Goal: Information Seeking & Learning: Stay updated

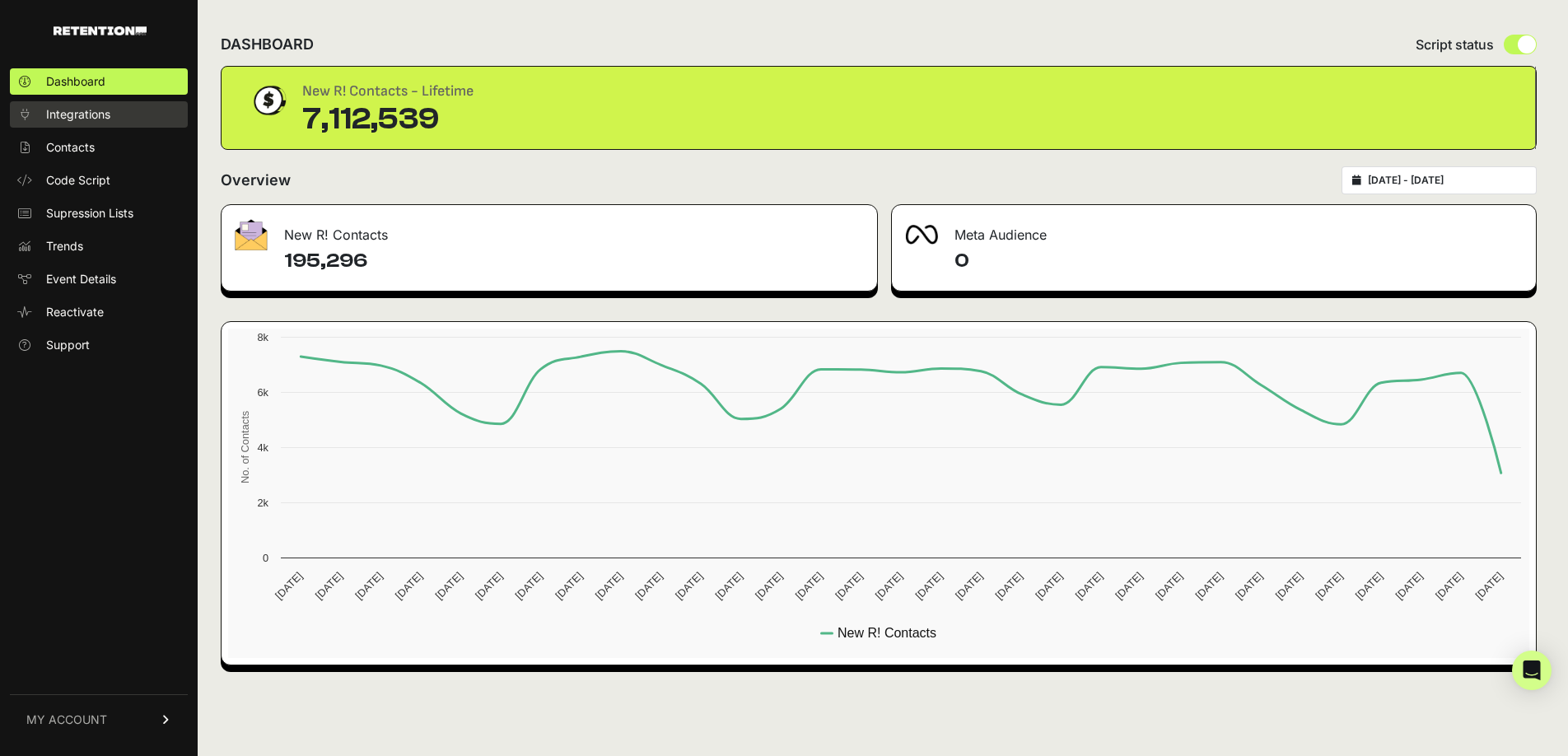
click at [91, 113] on span "Integrations" at bounding box center [77, 114] width 65 height 17
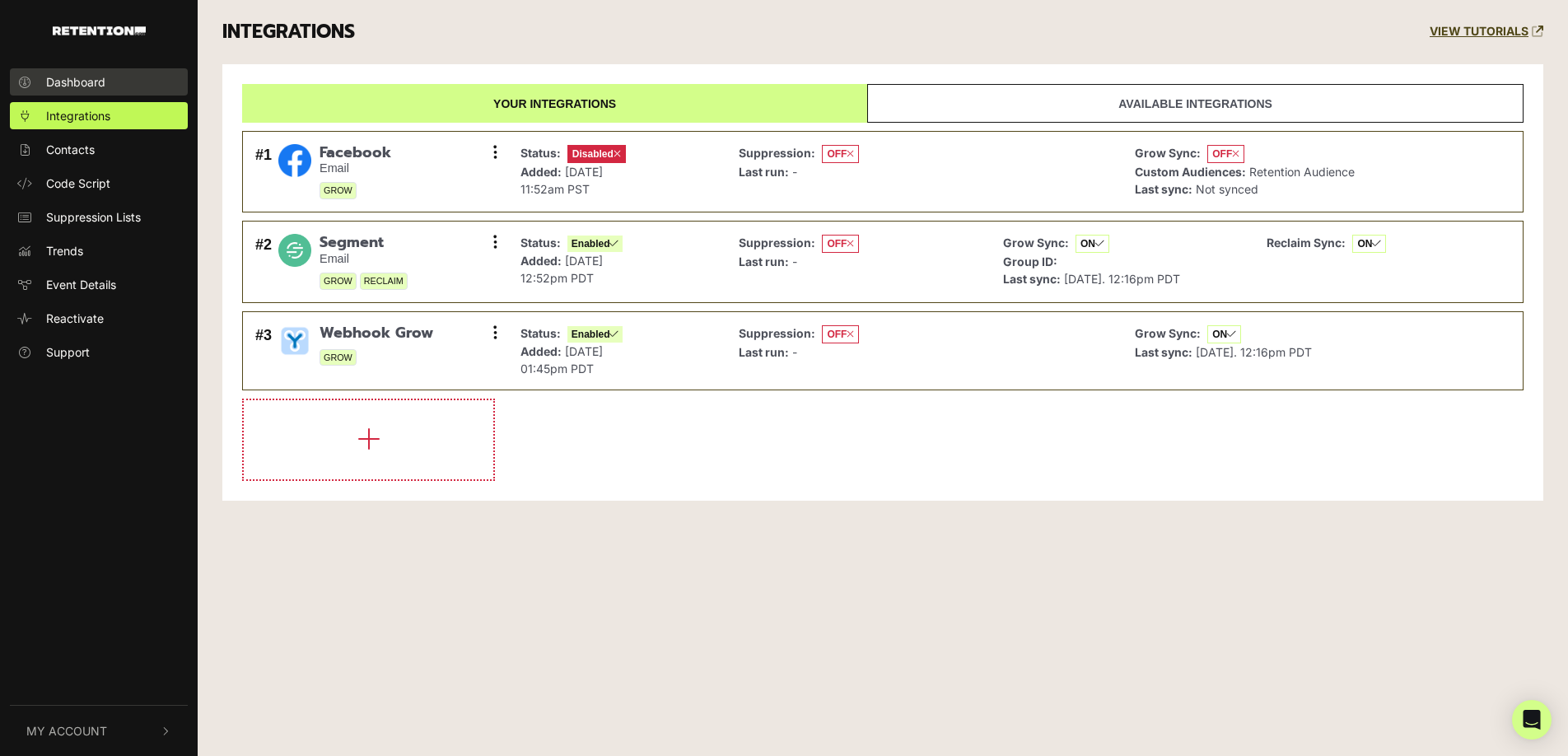
click at [76, 74] on span "Dashboard" at bounding box center [75, 81] width 60 height 17
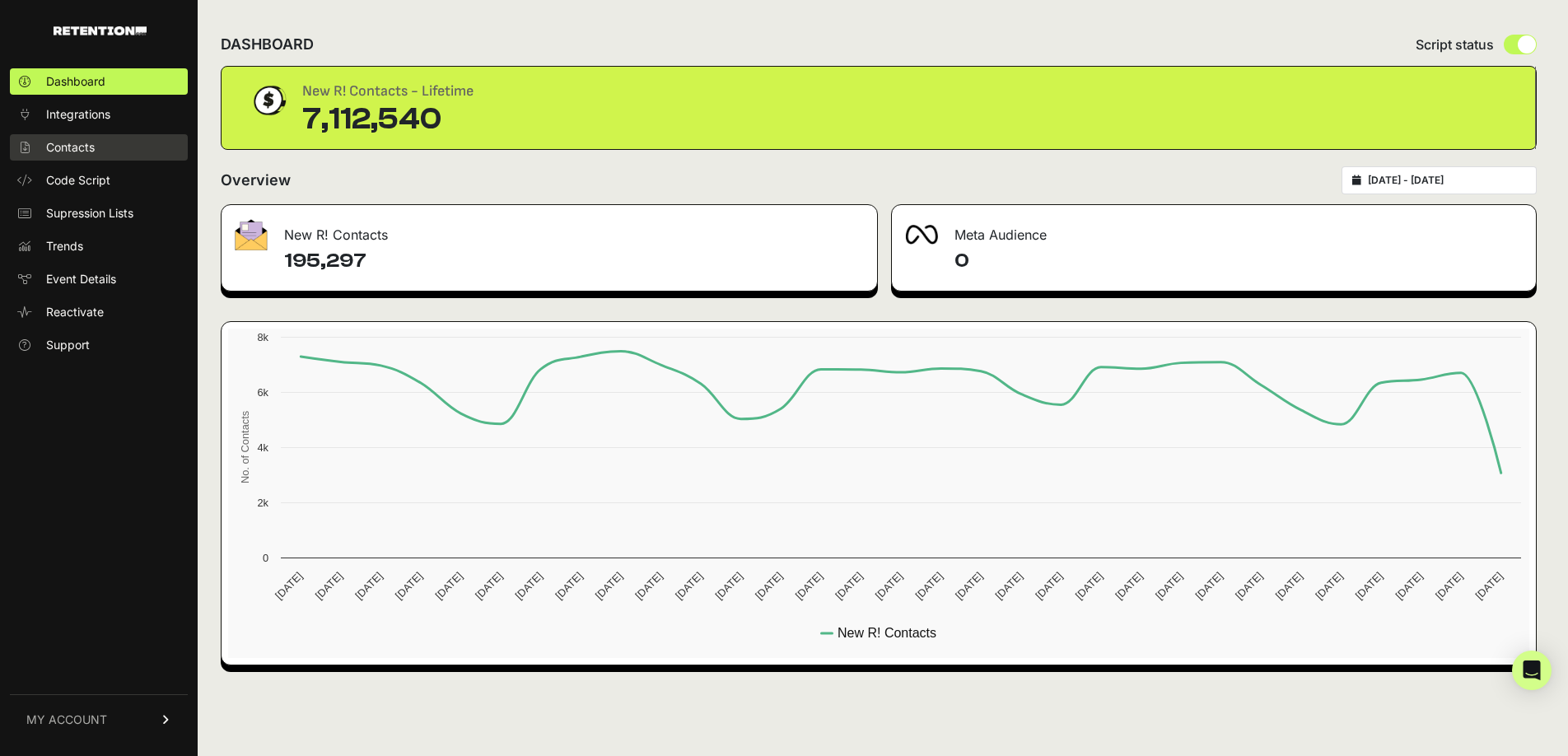
click at [67, 146] on span "Contacts" at bounding box center [70, 147] width 49 height 17
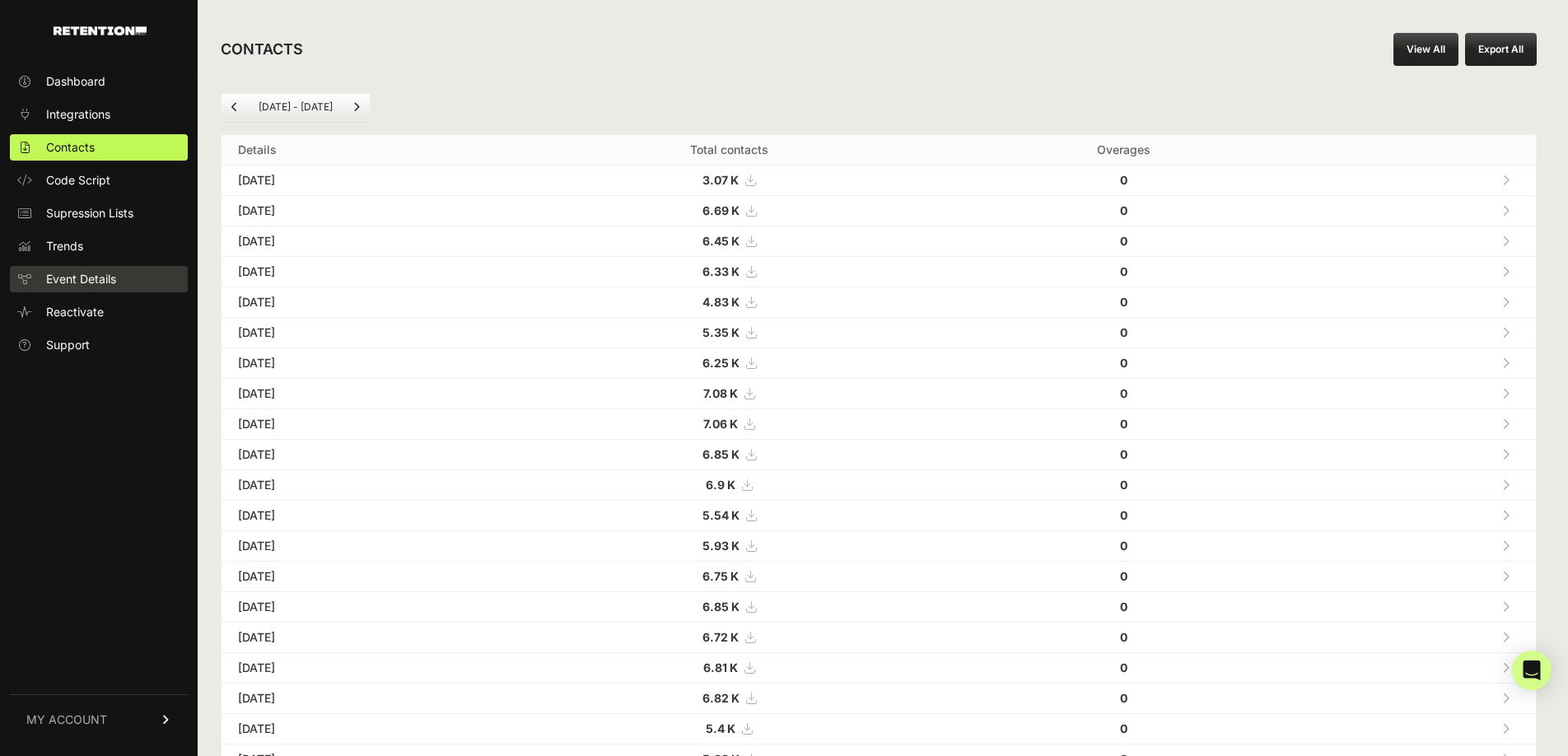
click at [79, 286] on span "Event Details" at bounding box center [80, 279] width 71 height 17
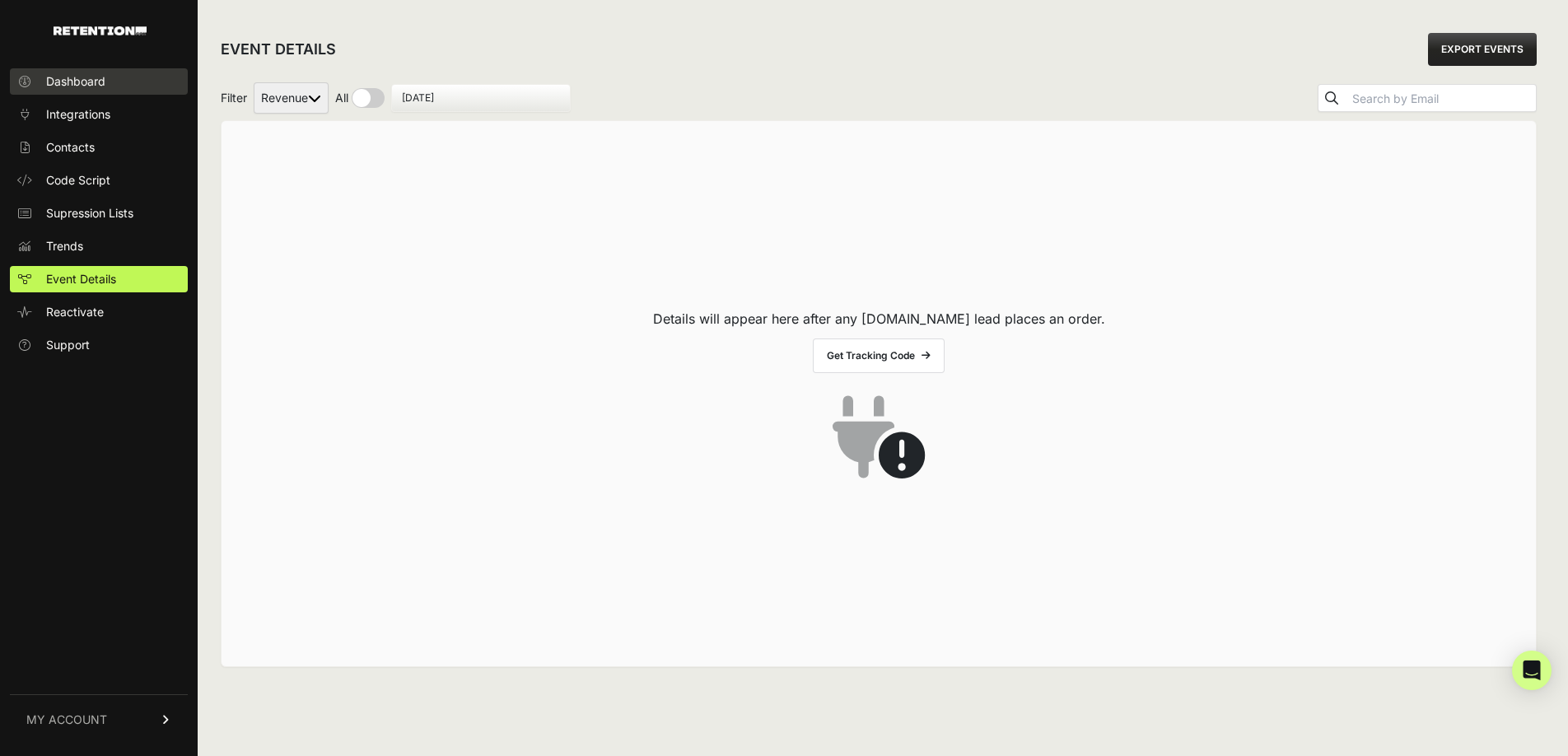
click at [81, 81] on span "Dashboard" at bounding box center [75, 81] width 60 height 17
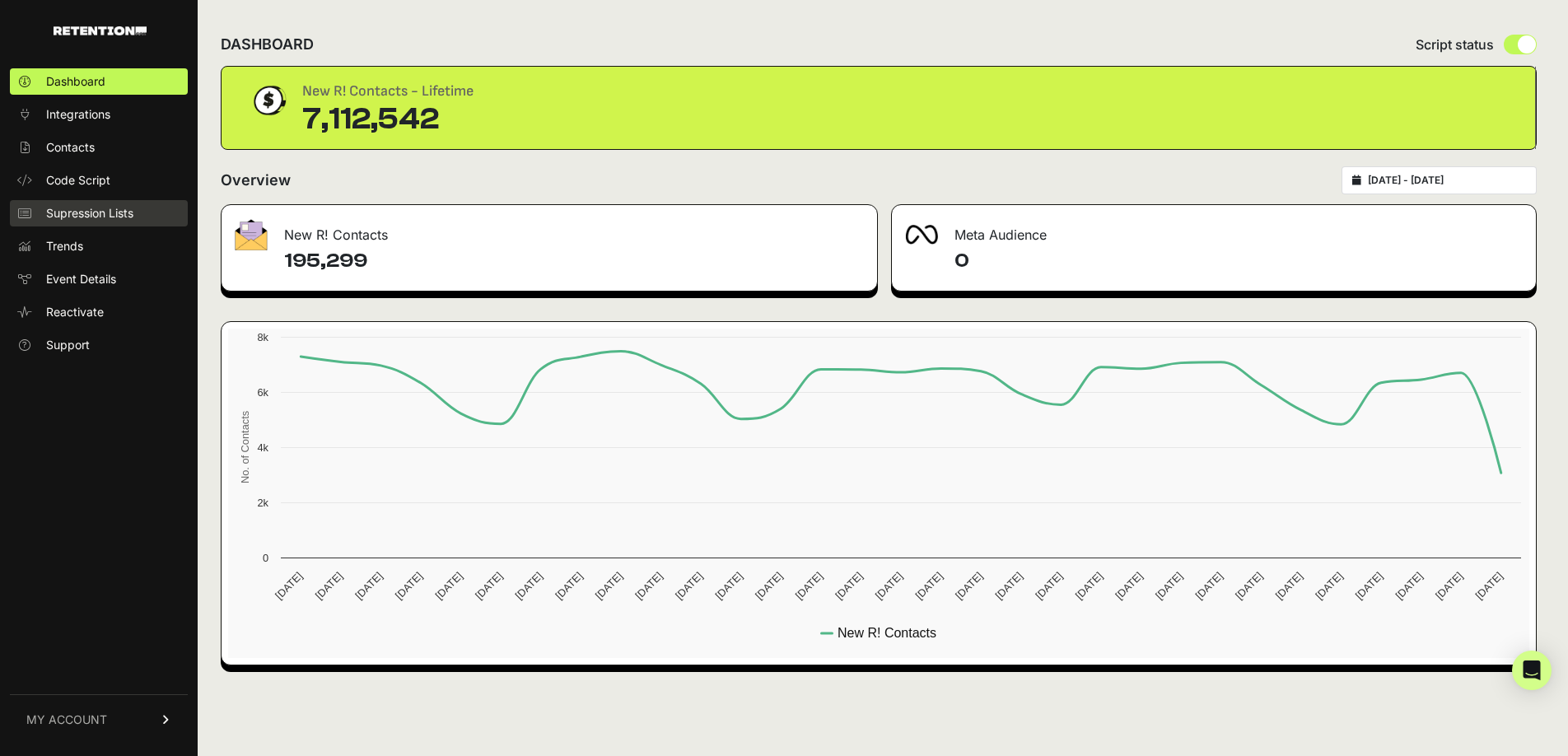
click at [79, 223] on link "Supression Lists" at bounding box center [98, 214] width 178 height 27
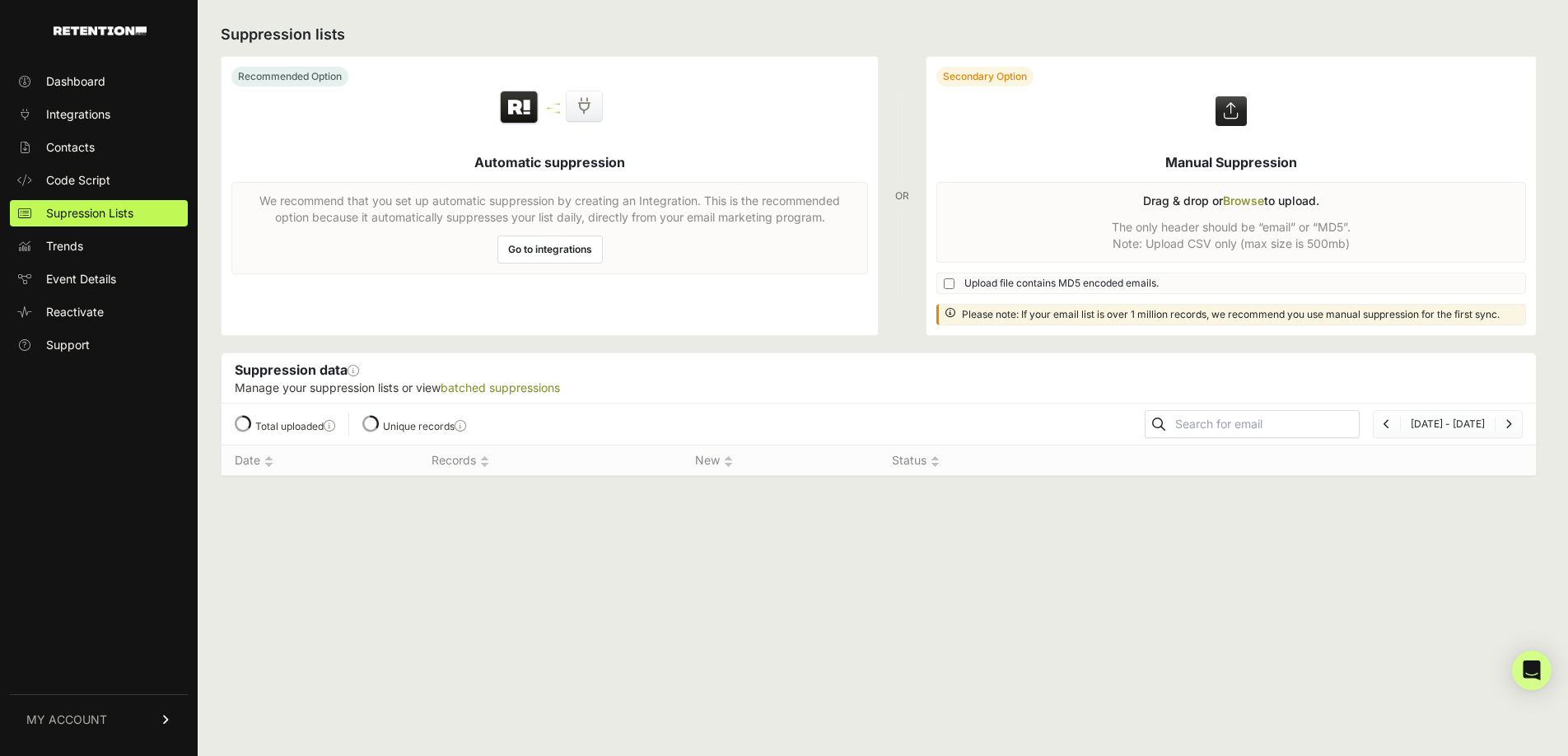
click at [81, 248] on span "Trends" at bounding box center [64, 246] width 37 height 17
click at [76, 239] on span "Trends" at bounding box center [64, 246] width 37 height 17
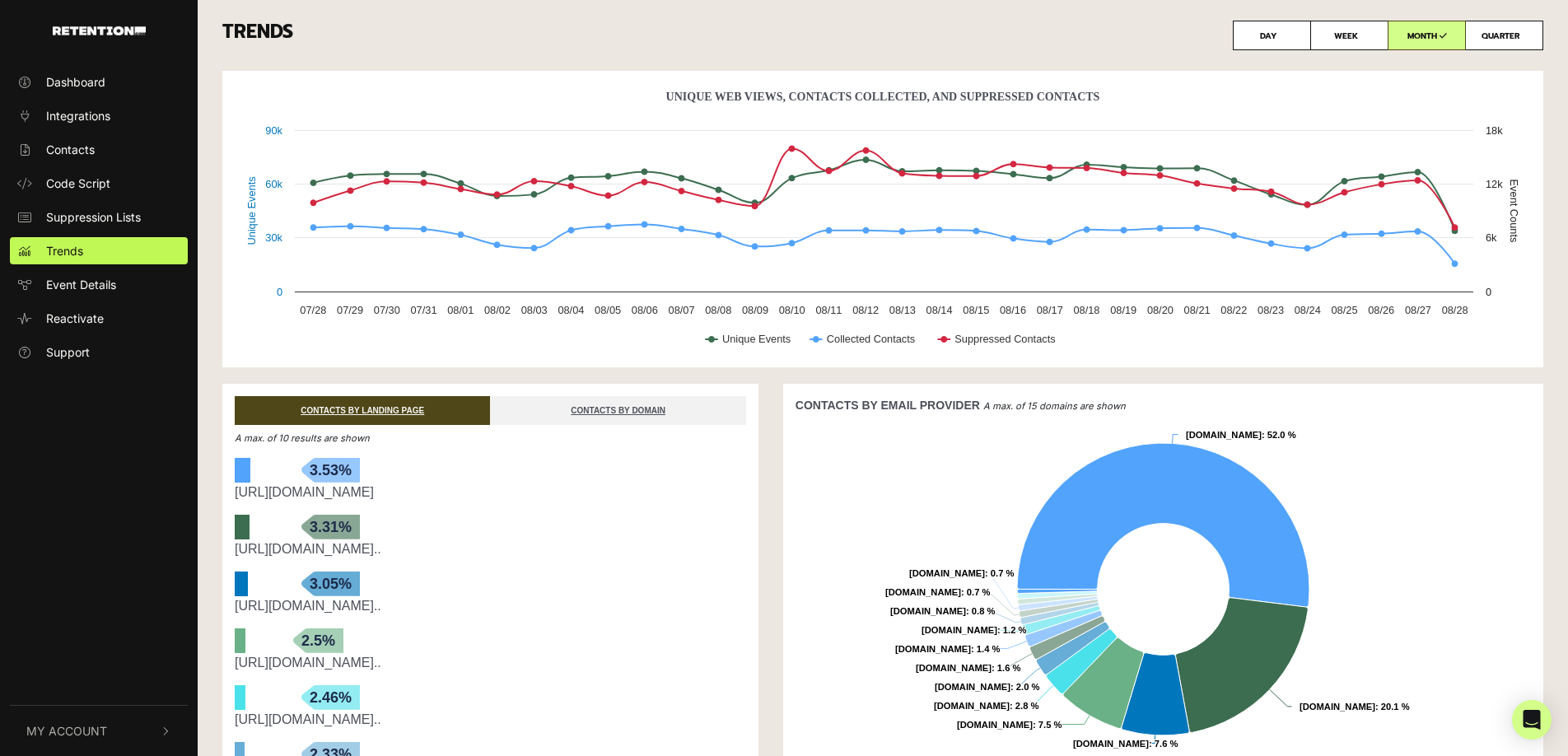
scroll to position [1, 0]
click at [1510, 37] on label "QUARTER" at bounding box center [1504, 35] width 78 height 30
radio input "true"
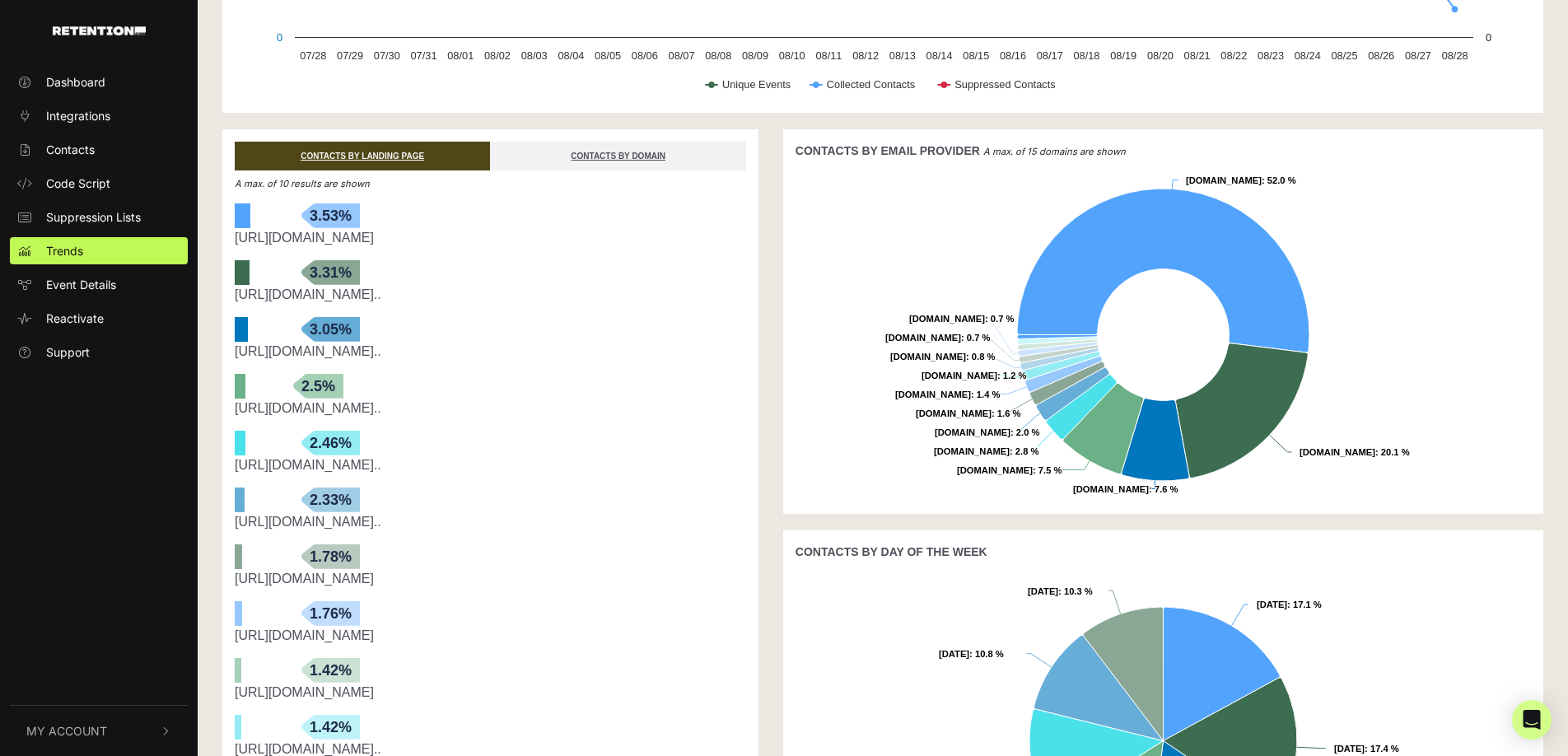
scroll to position [0, 0]
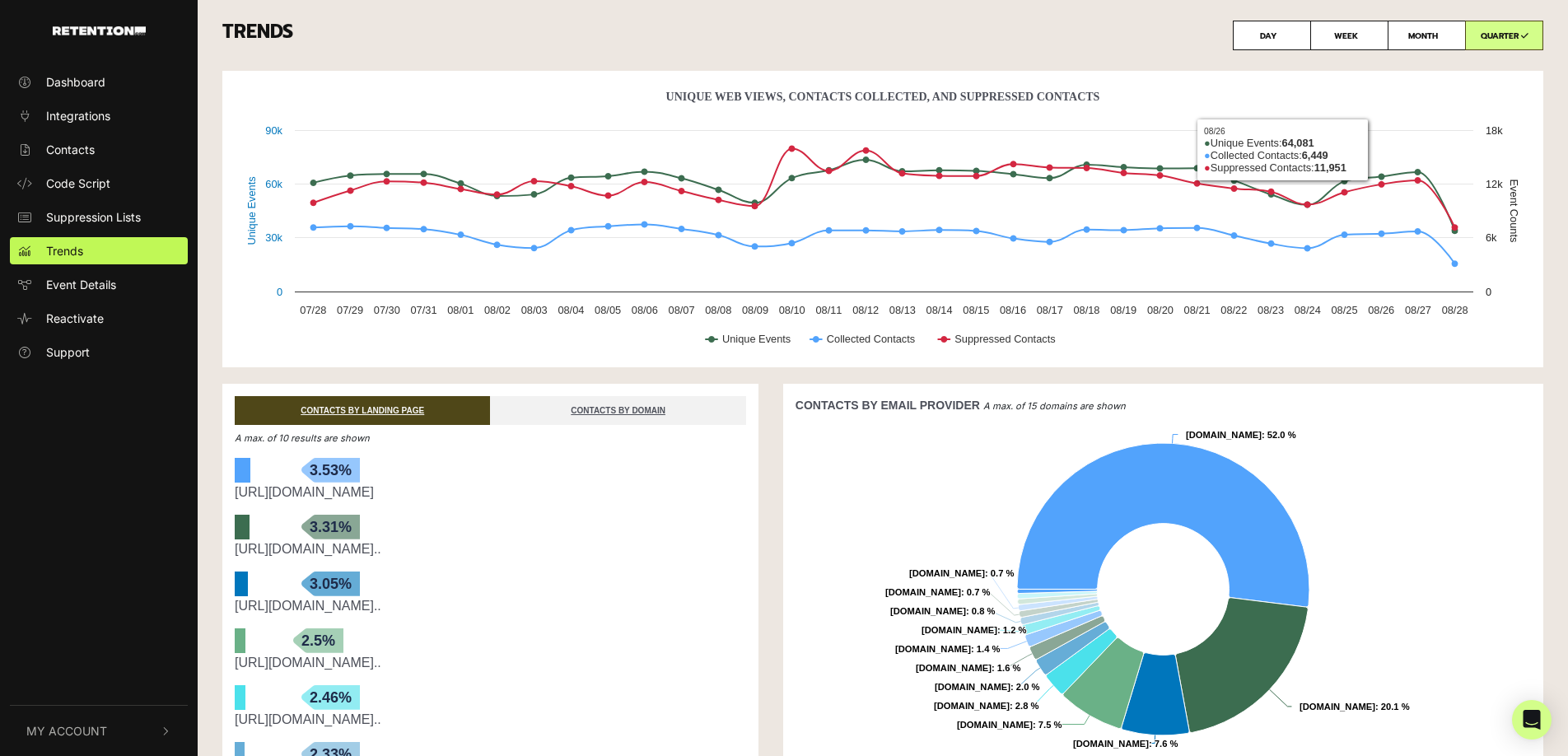
click at [1342, 33] on label "WEEK" at bounding box center [1350, 36] width 78 height 30
radio input "true"
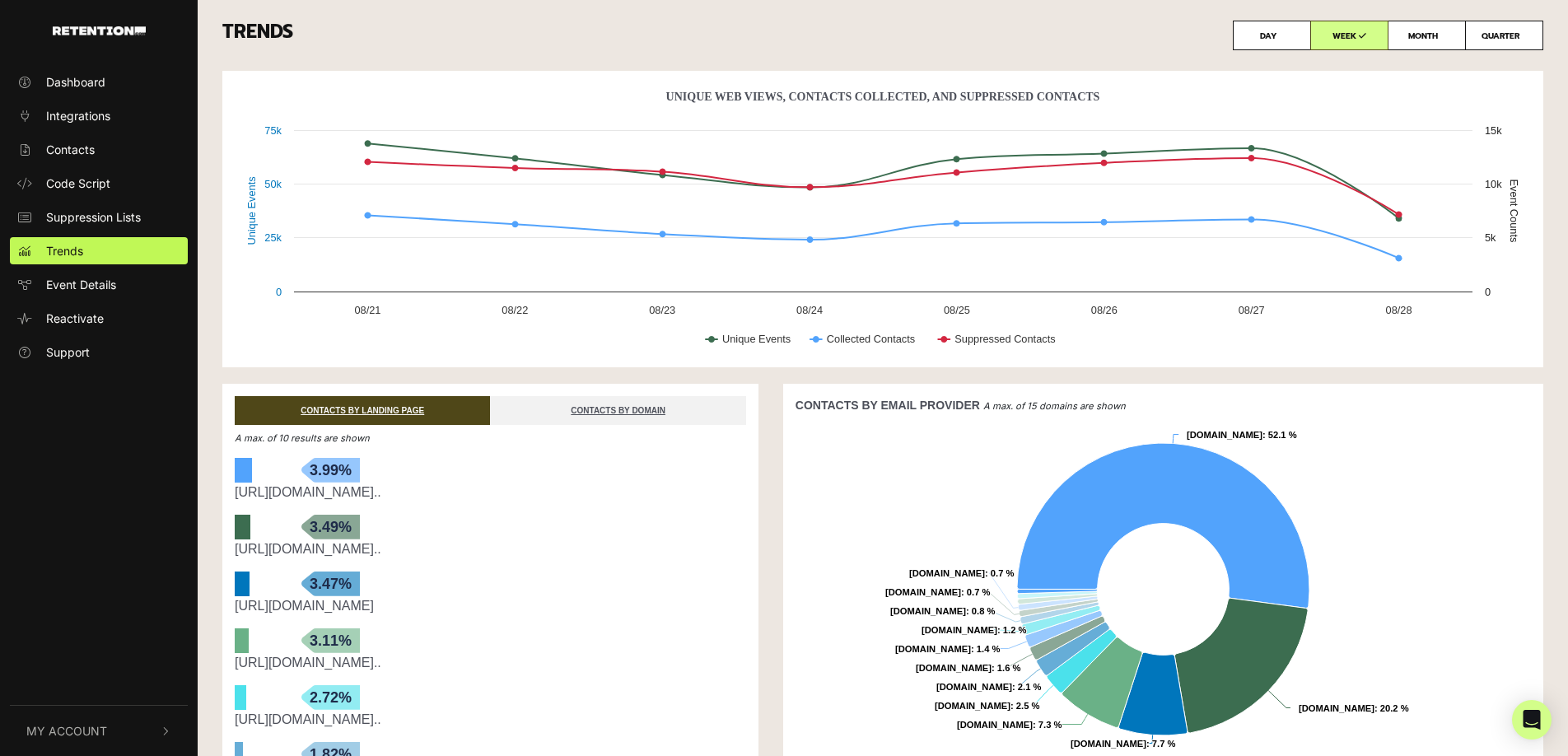
click at [1497, 33] on label "QUARTER" at bounding box center [1504, 36] width 78 height 30
radio input "true"
click at [1418, 34] on label "MONTH" at bounding box center [1427, 36] width 78 height 30
radio input "true"
